Goal: Book appointment/travel/reservation

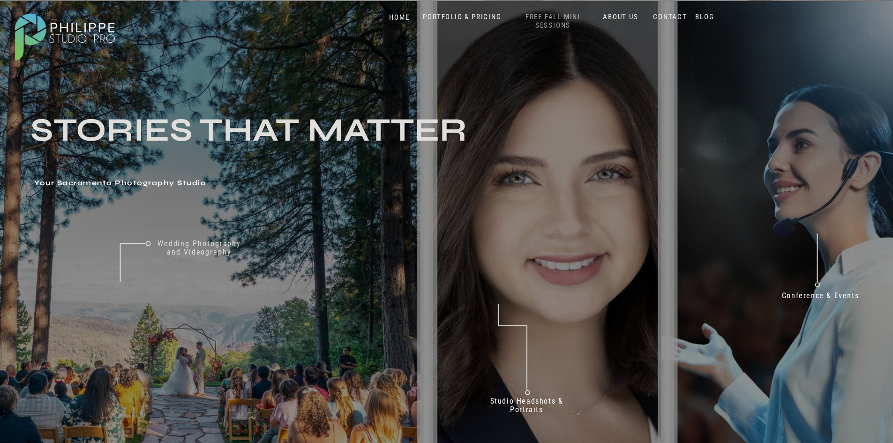
click at [548, 23] on nav "FREE FALL MINI SESSIONS" at bounding box center [553, 21] width 78 height 17
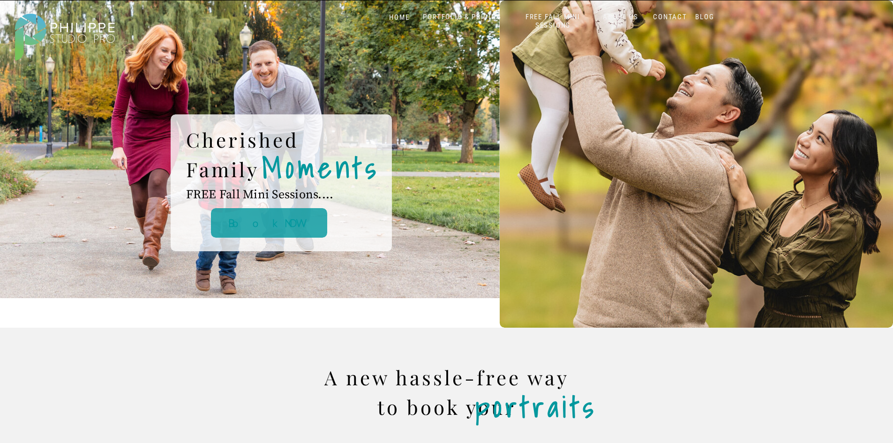
click at [285, 219] on b "Book NOW" at bounding box center [268, 223] width 81 height 13
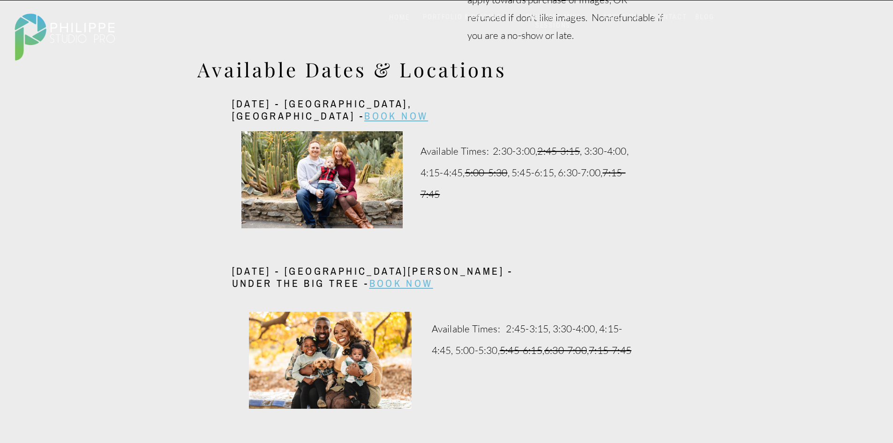
scroll to position [1694, 0]
drag, startPoint x: 387, startPoint y: 111, endPoint x: 433, endPoint y: 111, distance: 46.4
click at [387, 111] on link "BOOK NOW" at bounding box center [396, 115] width 64 height 14
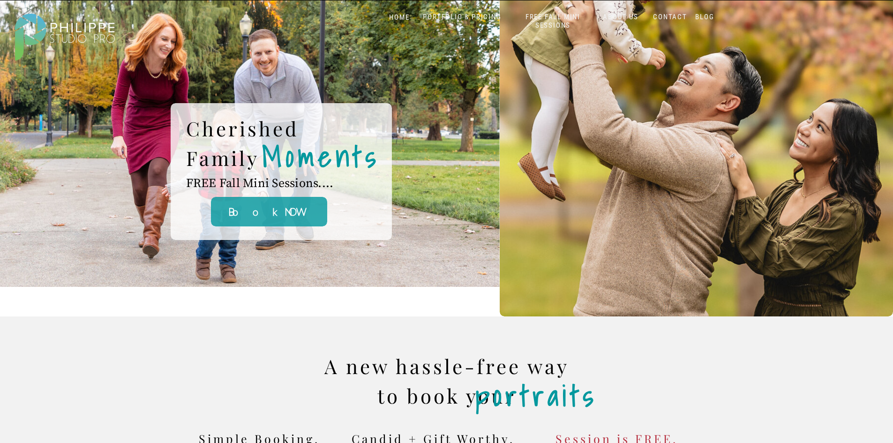
scroll to position [0, 0]
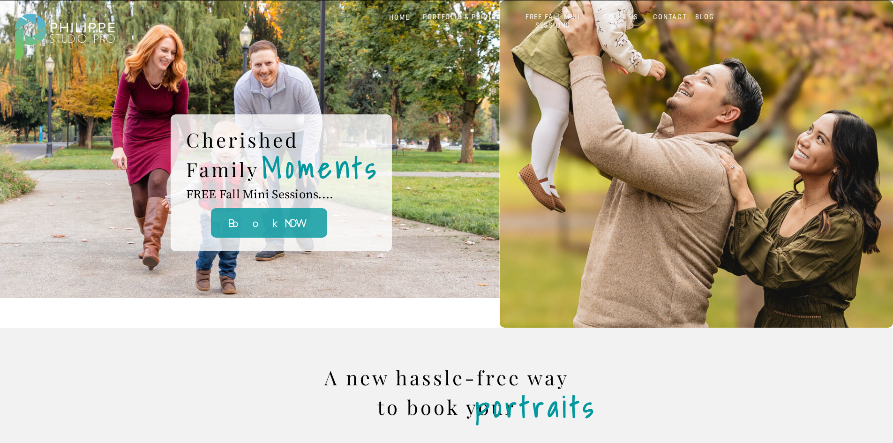
click at [471, 11] on div at bounding box center [219, 149] width 559 height 298
click at [471, 16] on nav "PORTFOLIO & PRICING" at bounding box center [462, 17] width 86 height 9
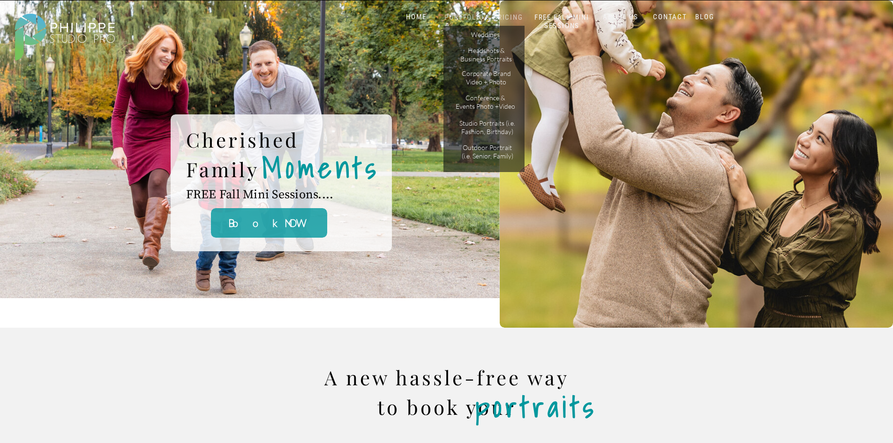
click at [482, 16] on nav "PORTFOLIO & PRICING" at bounding box center [484, 17] width 84 height 9
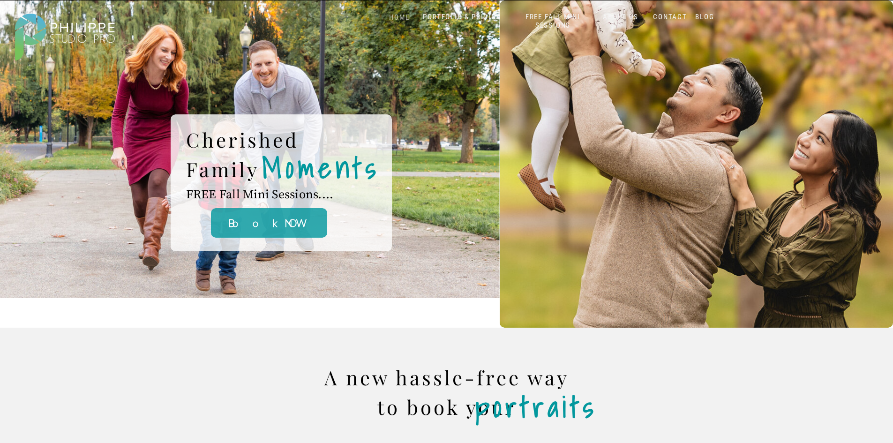
click at [403, 14] on nav "HOME" at bounding box center [400, 17] width 40 height 9
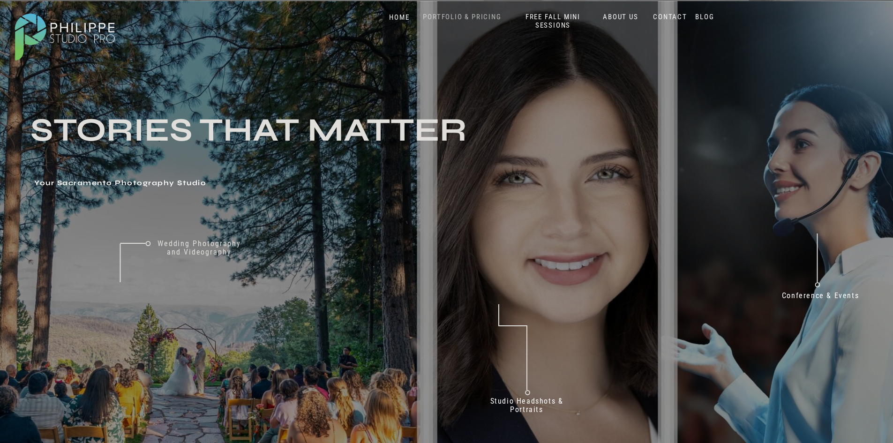
click at [471, 20] on nav "PORTFOLIO & PRICING" at bounding box center [462, 17] width 86 height 9
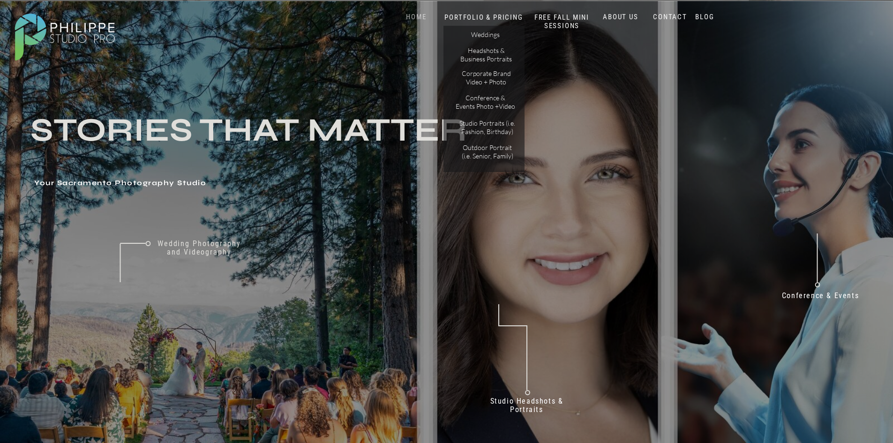
click at [423, 16] on nav "HOME" at bounding box center [416, 17] width 40 height 9
click at [414, 15] on nav "HOME" at bounding box center [416, 17] width 40 height 9
click at [480, 15] on nav "PORTFOLIO & PRICING" at bounding box center [484, 17] width 84 height 9
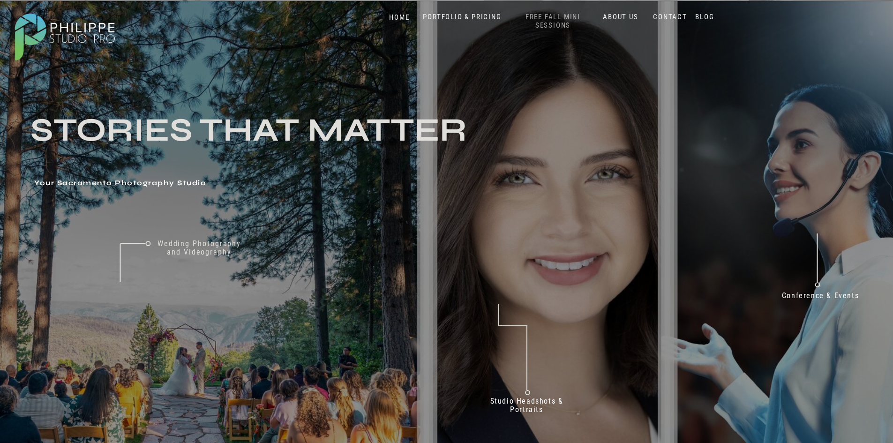
click at [550, 22] on nav "FREE FALL MINI SESSIONS" at bounding box center [553, 21] width 78 height 17
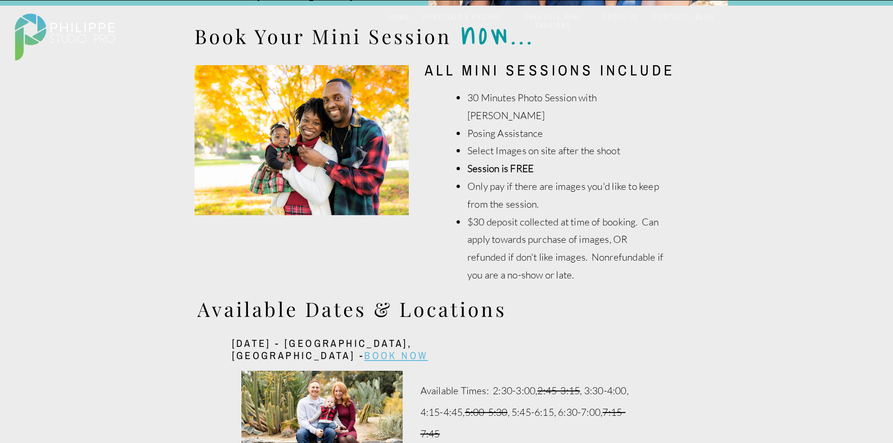
scroll to position [1453, 0]
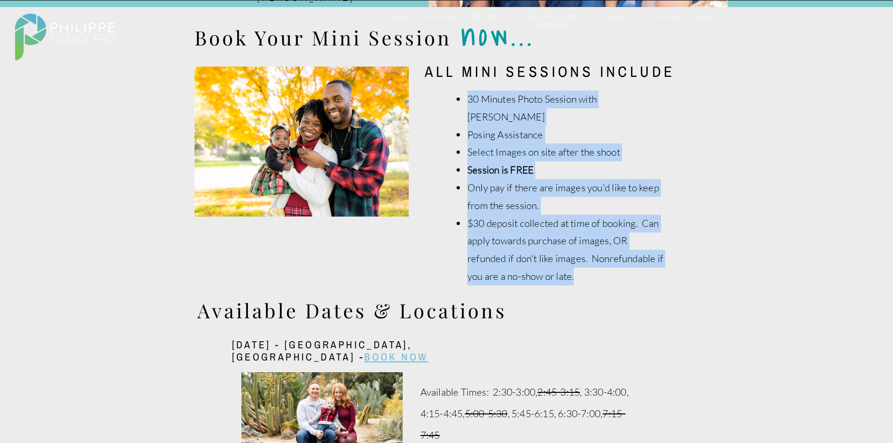
drag, startPoint x: 468, startPoint y: 99, endPoint x: 631, endPoint y: 256, distance: 226.4
click at [631, 256] on ul "30 Minutes Photo Session with Philippe Posing Assistance Select Images on site …" at bounding box center [560, 187] width 208 height 195
copy ul "30 Minutes Photo Session with Philippe Posing Assistance Select Images on site …"
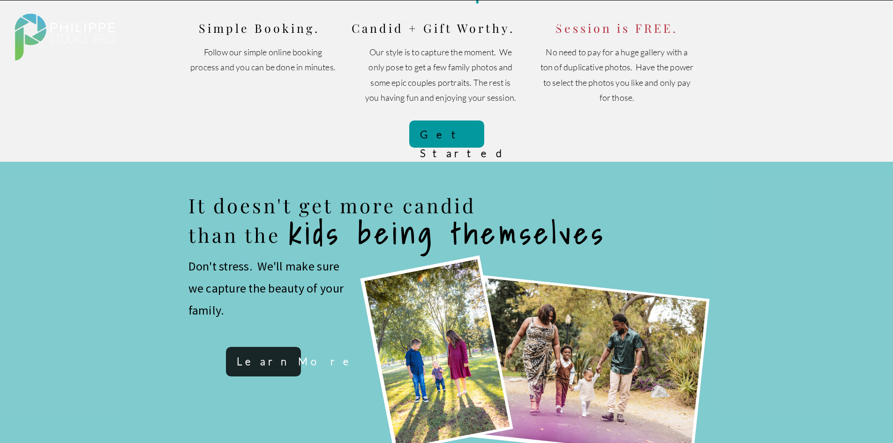
scroll to position [234, 0]
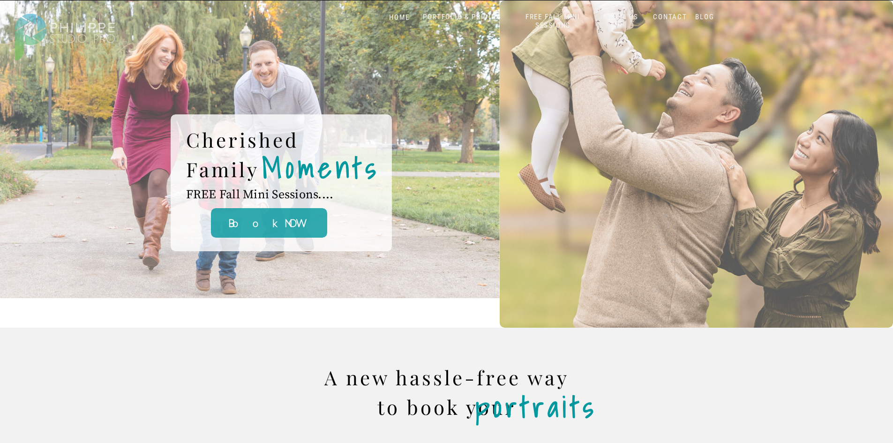
scroll to position [234, 0]
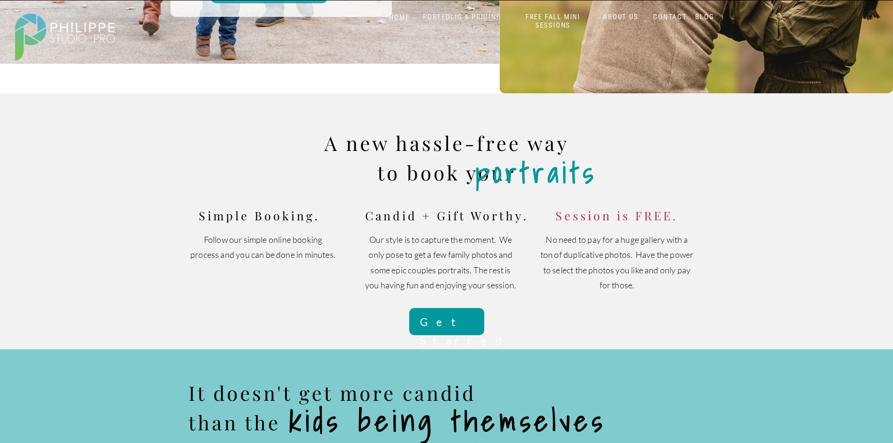
click at [441, 320] on b "Get Started" at bounding box center [465, 330] width 90 height 31
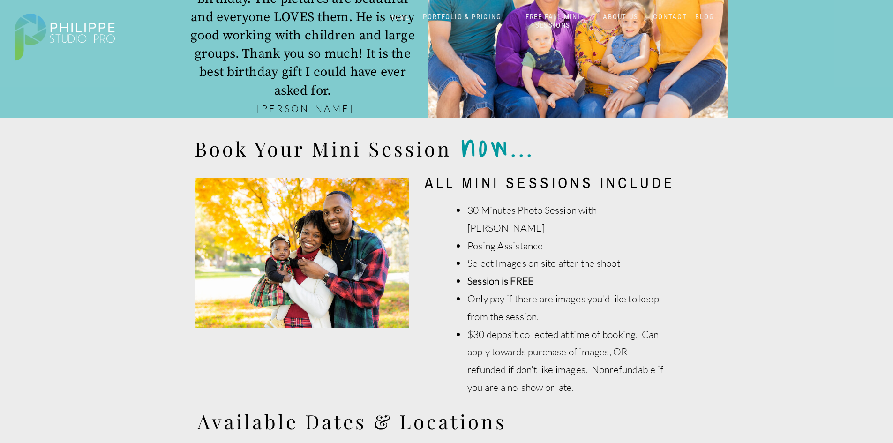
scroll to position [1337, 0]
